Goal: Information Seeking & Learning: Check status

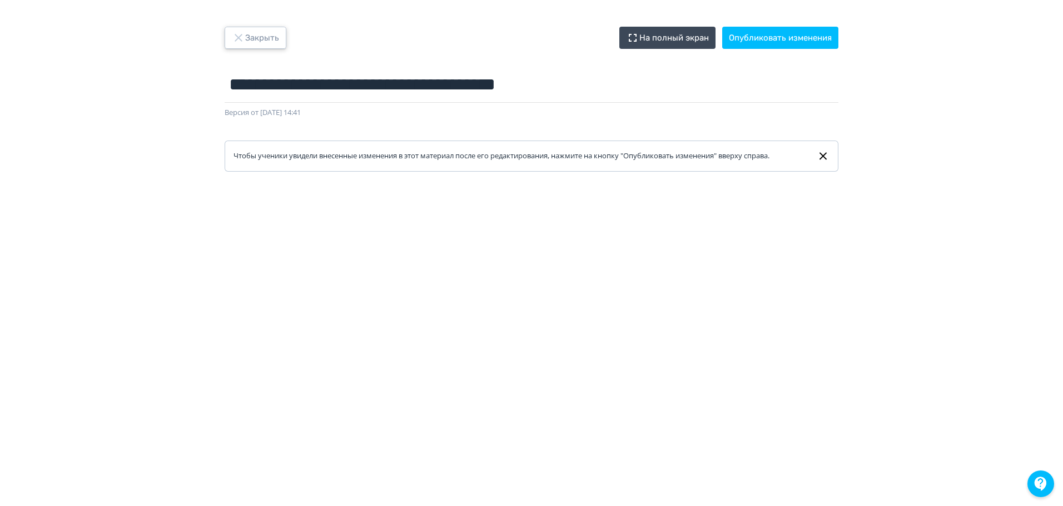
click at [271, 34] on button "Закрыть" at bounding box center [256, 38] width 62 height 22
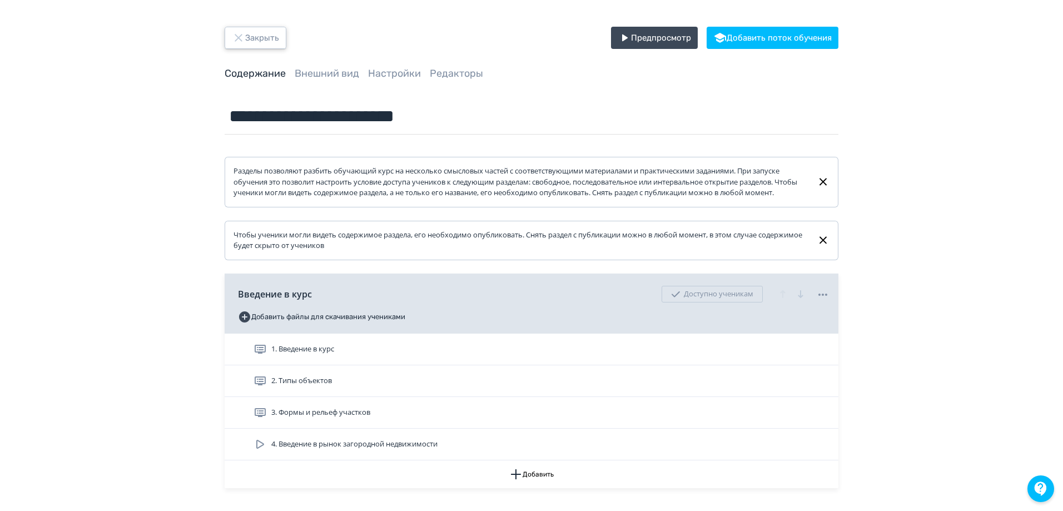
click at [248, 45] on button "Закрыть" at bounding box center [256, 38] width 62 height 22
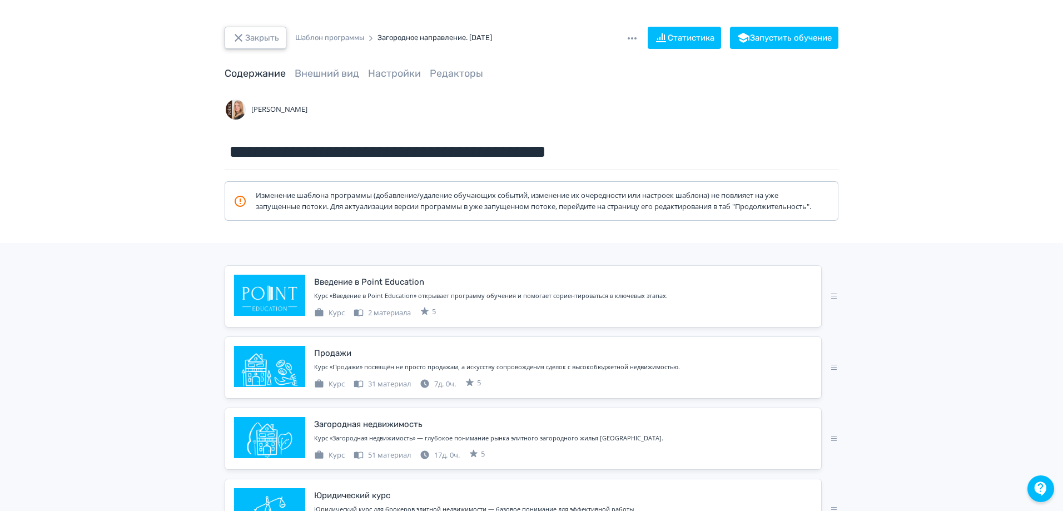
click at [263, 40] on button "Закрыть" at bounding box center [256, 38] width 62 height 22
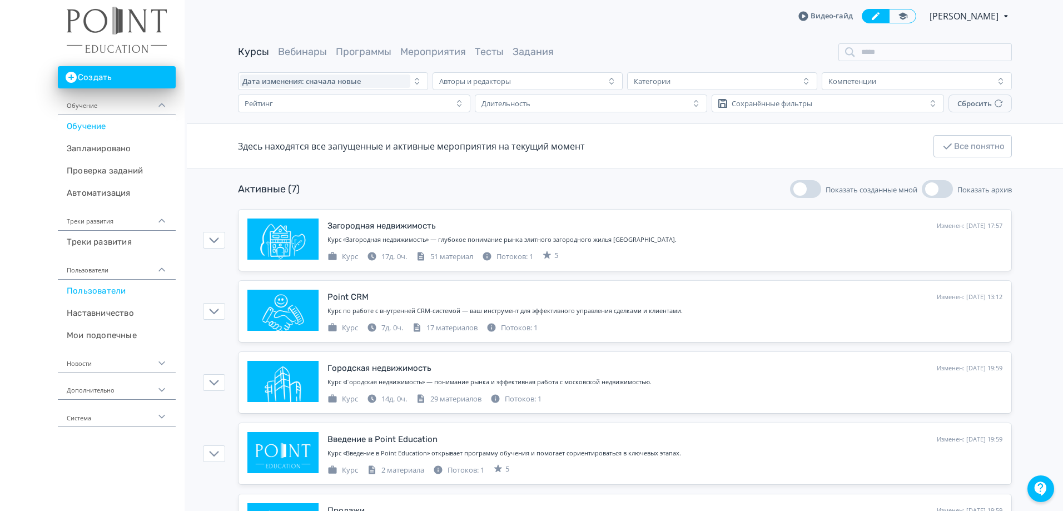
click at [111, 288] on link "Пользователи" at bounding box center [117, 291] width 118 height 22
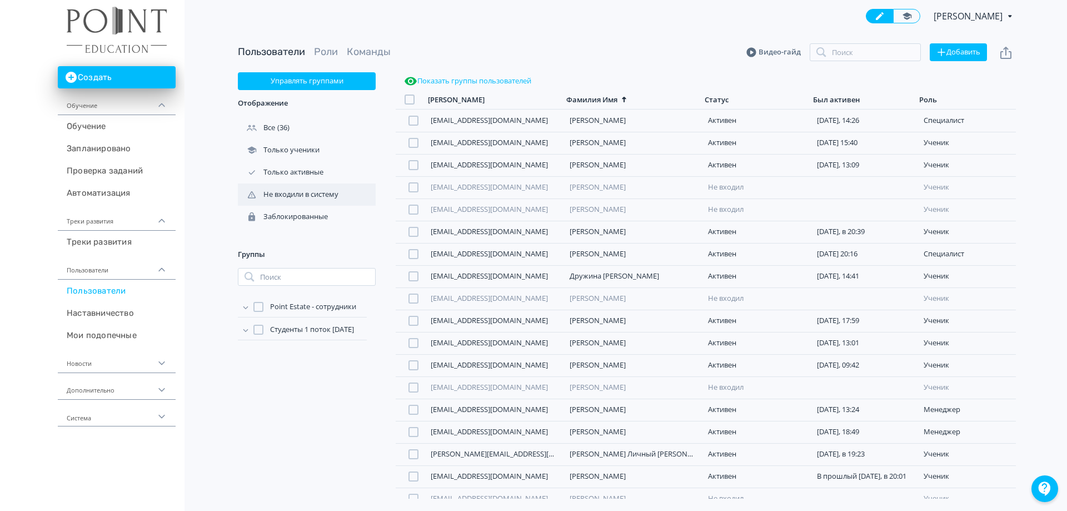
click at [319, 196] on div "Не входили в систему" at bounding box center [289, 195] width 103 height 10
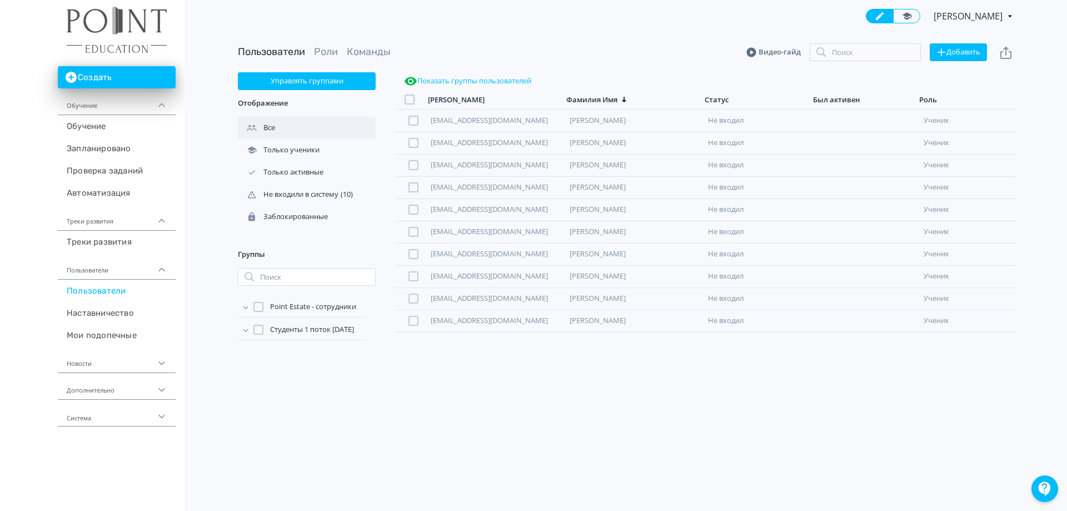
click at [266, 126] on div "Все" at bounding box center [257, 128] width 39 height 10
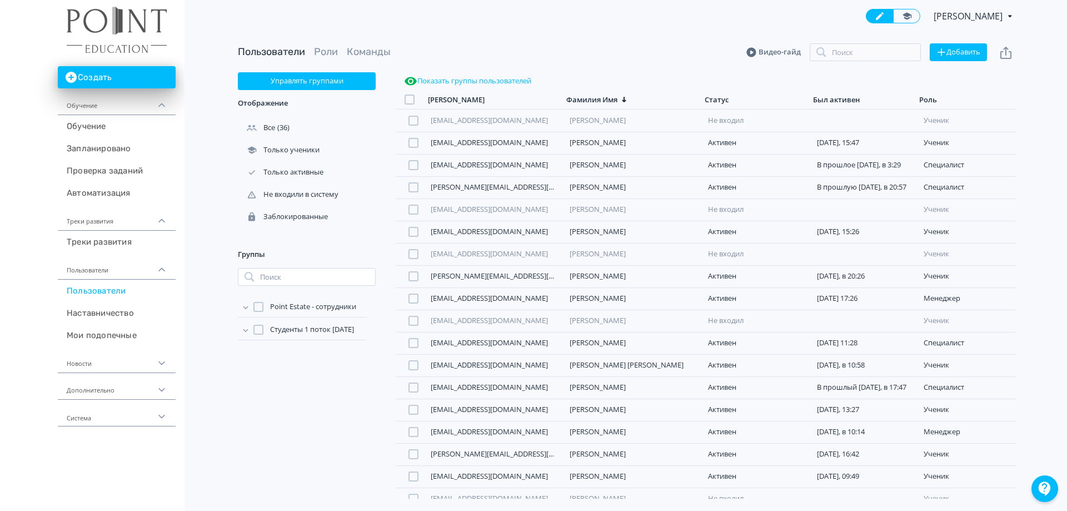
click at [260, 330] on div at bounding box center [258, 330] width 10 height 10
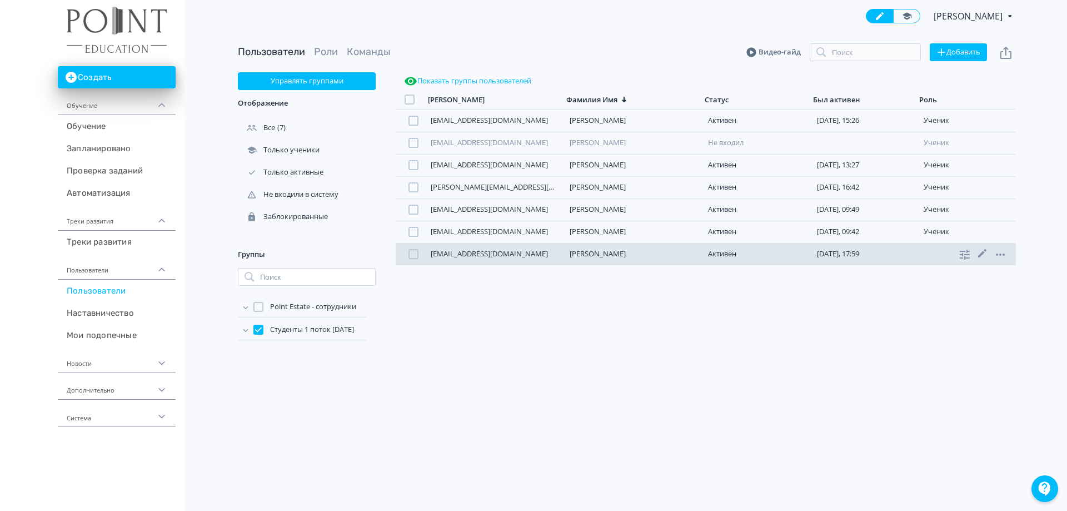
click at [480, 260] on div "[EMAIL_ADDRESS][DOMAIN_NAME] [PERSON_NAME][DATE], 17:59 ученик" at bounding box center [706, 254] width 620 height 22
click at [480, 251] on link "[EMAIL_ADDRESS][DOMAIN_NAME]" at bounding box center [489, 253] width 117 height 10
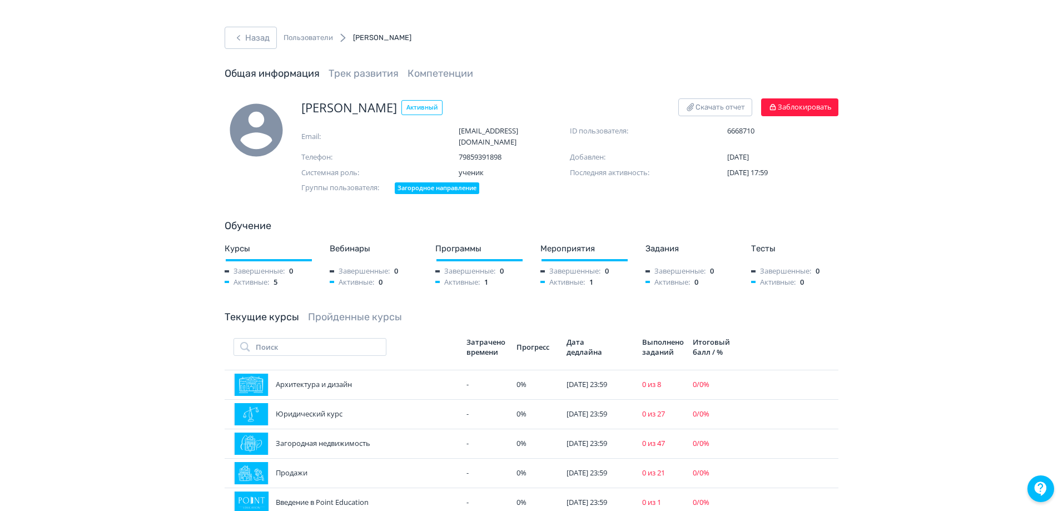
click at [361, 66] on header "Назад Пользователи [PERSON_NAME] информация Трек развития Компетенции" at bounding box center [532, 54] width 614 height 54
click at [367, 74] on link "Трек развития" at bounding box center [364, 73] width 70 height 12
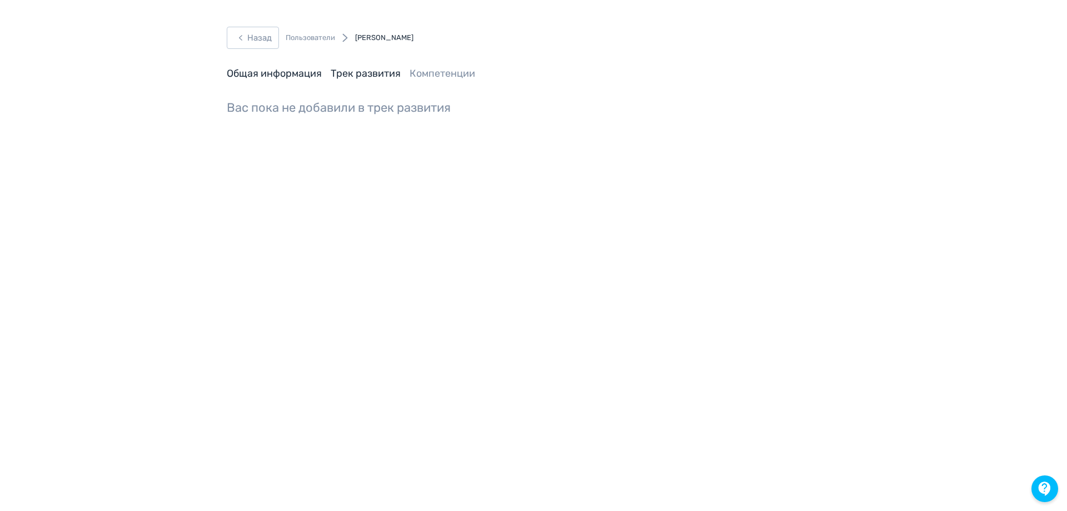
click at [265, 72] on link "Общая информация" at bounding box center [274, 73] width 95 height 12
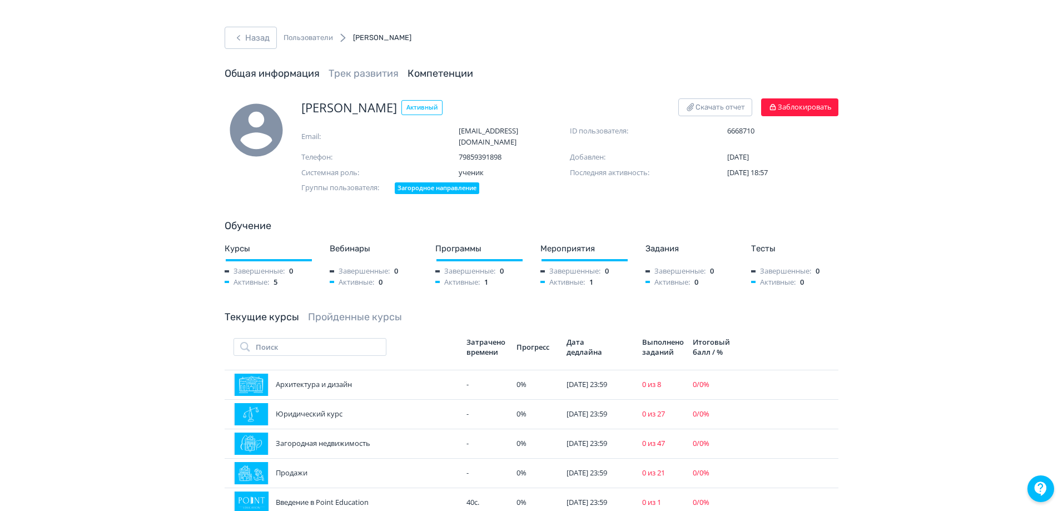
click at [446, 75] on link "Компетенции" at bounding box center [440, 73] width 66 height 12
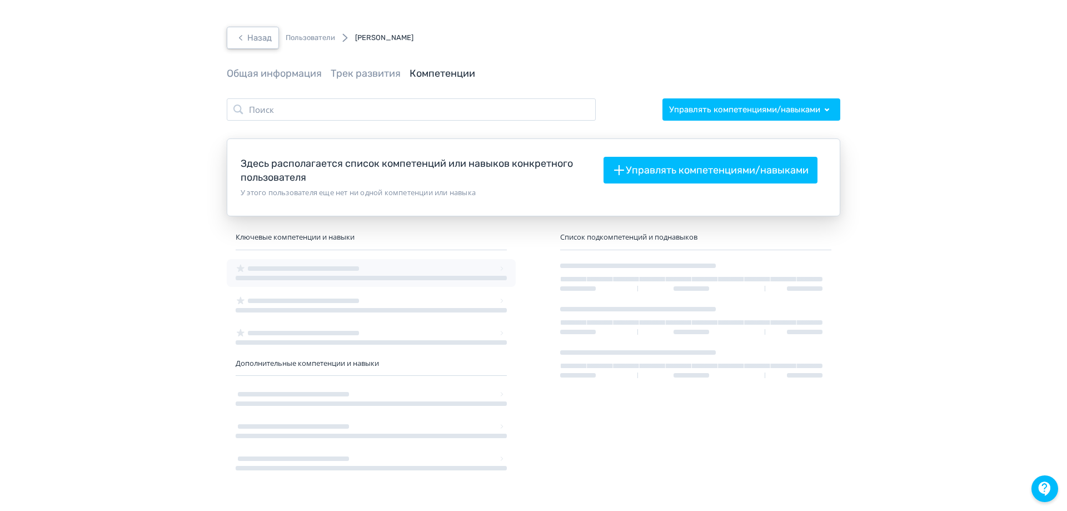
click at [243, 29] on button "Назад" at bounding box center [253, 38] width 52 height 22
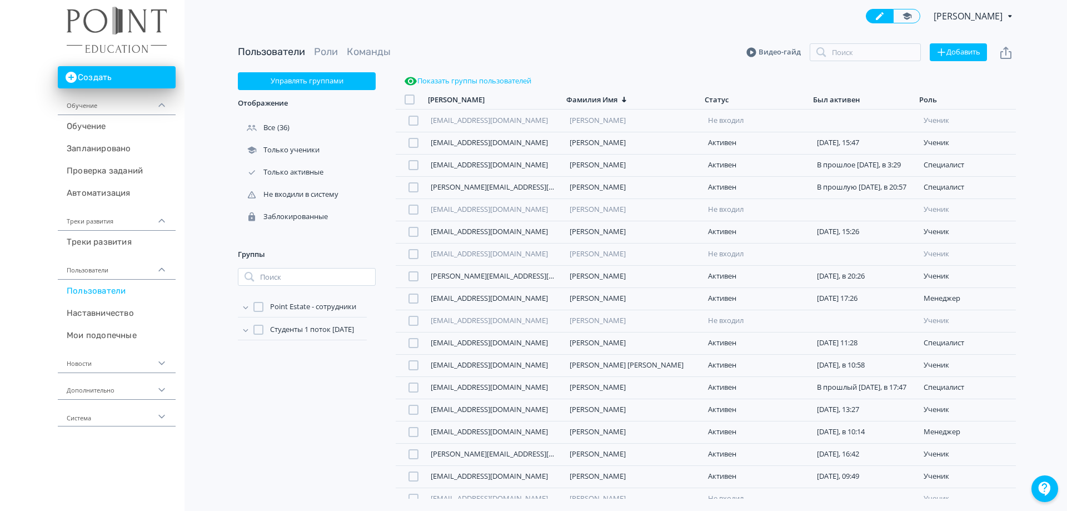
click at [260, 332] on div at bounding box center [258, 330] width 10 height 10
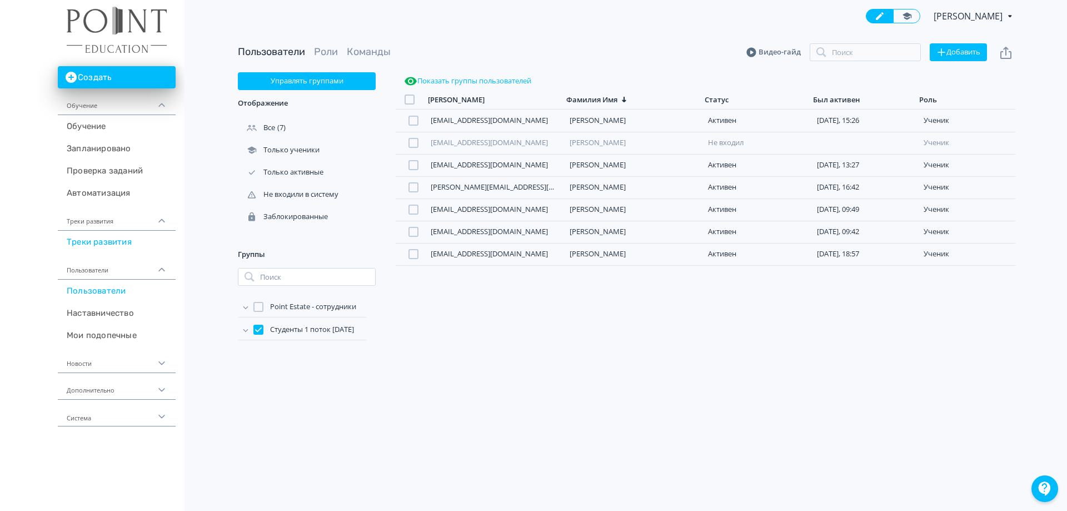
click at [125, 240] on link "Треки развития" at bounding box center [117, 242] width 118 height 22
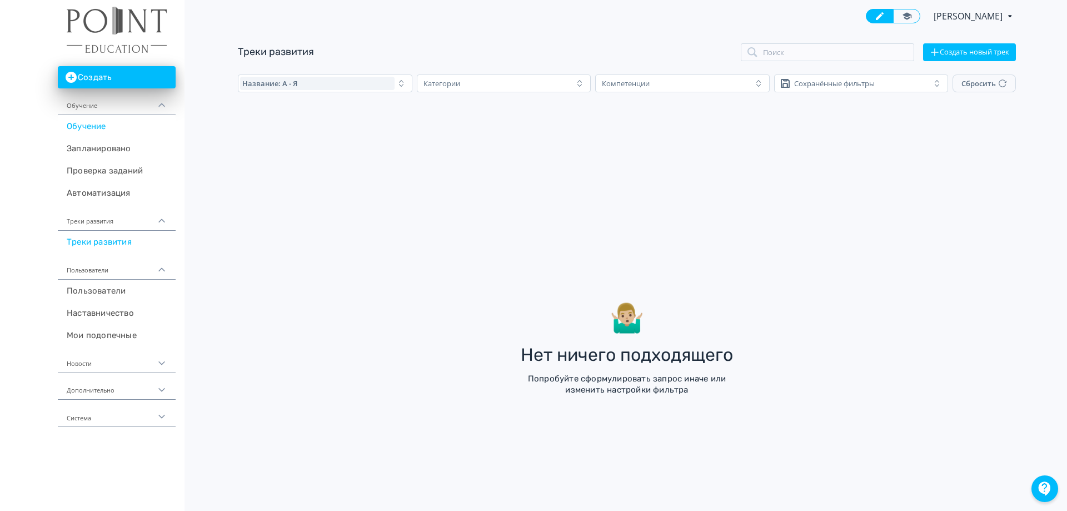
click at [100, 127] on link "Обучение" at bounding box center [117, 126] width 118 height 22
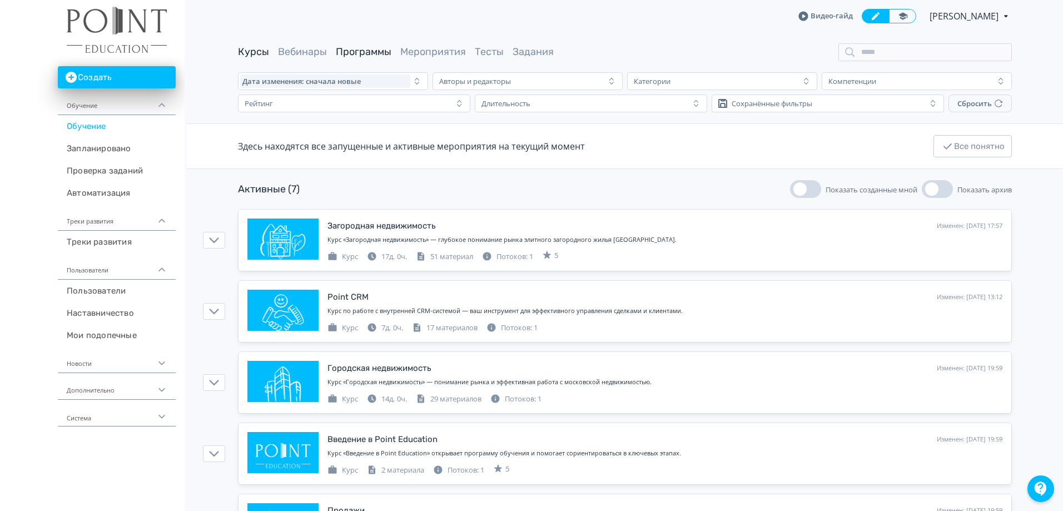
click at [359, 52] on link "Программы" at bounding box center [364, 52] width 56 height 12
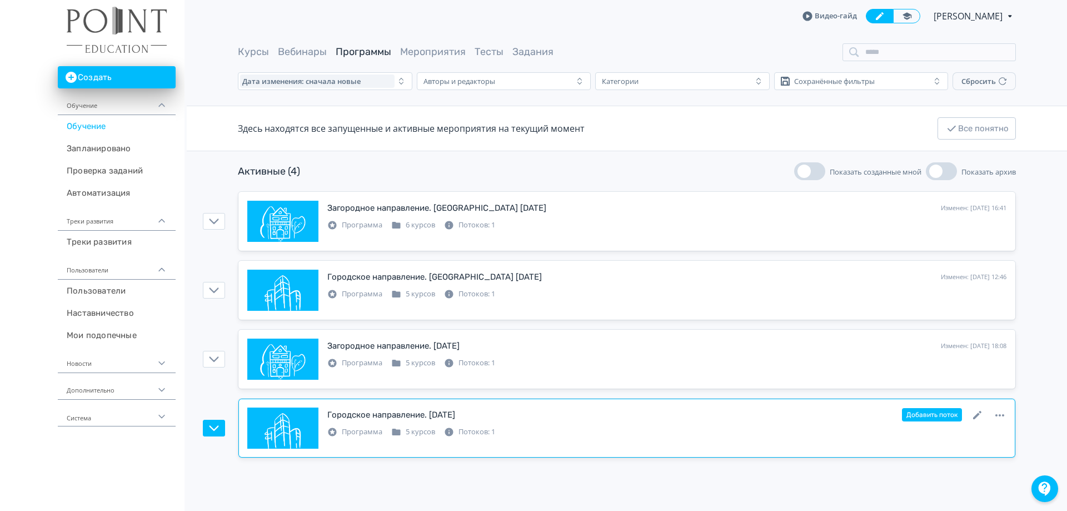
click at [410, 417] on div "Городское направление. [DATE]" at bounding box center [391, 415] width 128 height 13
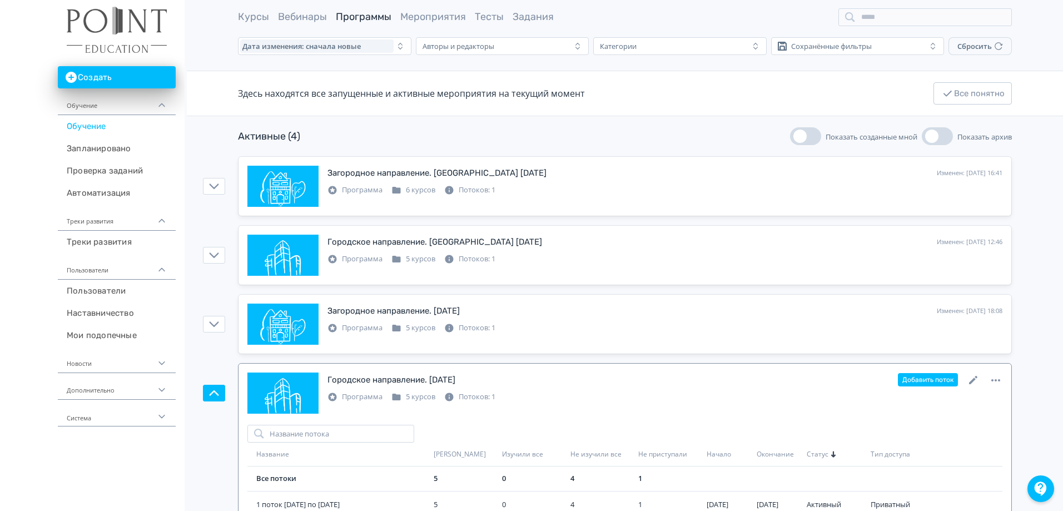
scroll to position [72, 0]
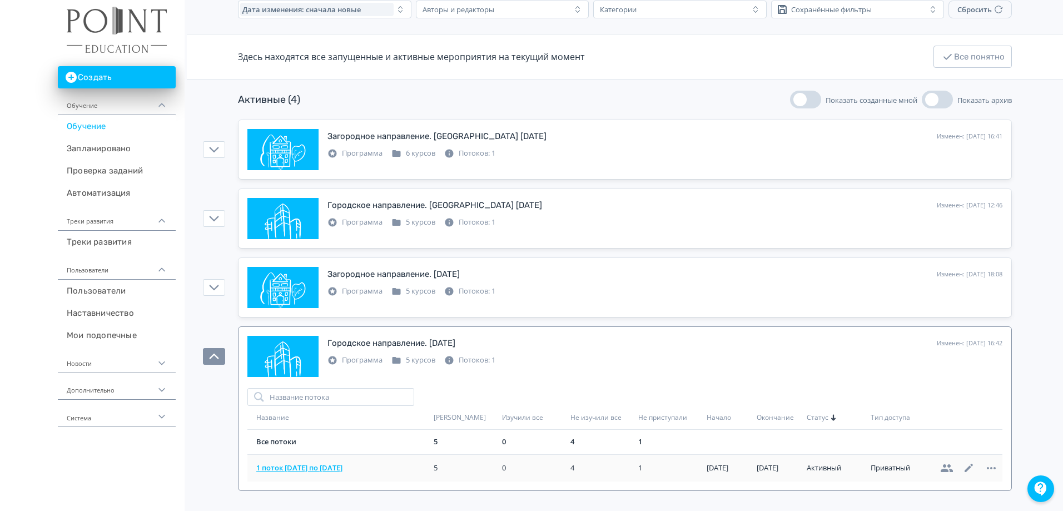
click at [296, 471] on span "1 поток [DATE] по [DATE]" at bounding box center [342, 467] width 173 height 11
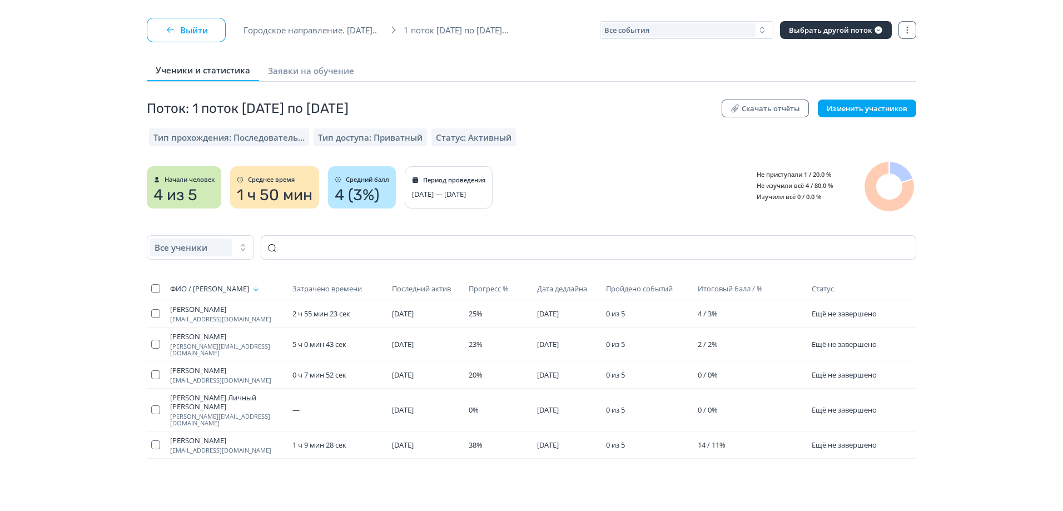
click at [181, 32] on button "Выйти" at bounding box center [186, 30] width 79 height 24
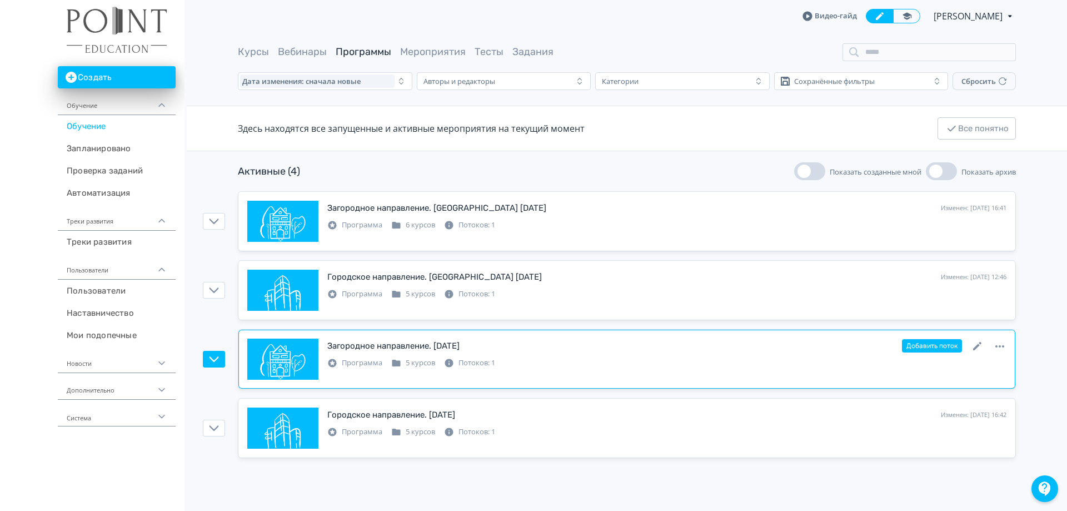
click at [410, 347] on div "Загородное направление. [DATE]" at bounding box center [393, 346] width 132 height 13
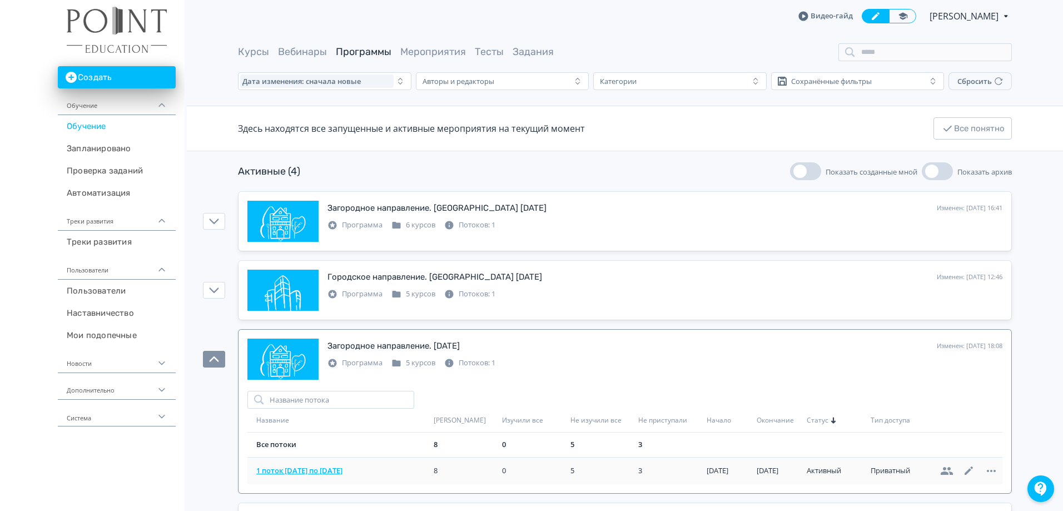
click at [345, 475] on span "1 поток [DATE] по [DATE]" at bounding box center [342, 470] width 173 height 11
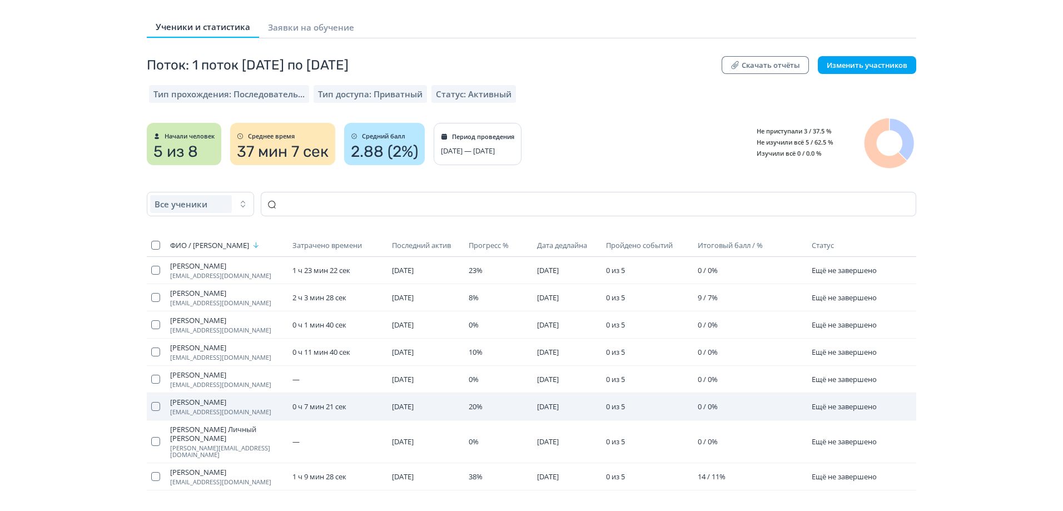
scroll to position [96, 0]
